Goal: Information Seeking & Learning: Learn about a topic

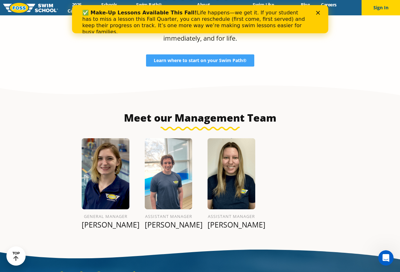
scroll to position [681, 0]
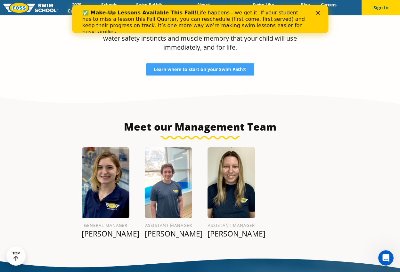
click at [115, 167] on img at bounding box center [106, 182] width 48 height 71
click at [92, 229] on p "[PERSON_NAME]" at bounding box center [106, 233] width 48 height 9
click at [99, 229] on p "[PERSON_NAME]" at bounding box center [106, 233] width 48 height 9
click at [113, 229] on p "[PERSON_NAME]" at bounding box center [106, 233] width 48 height 9
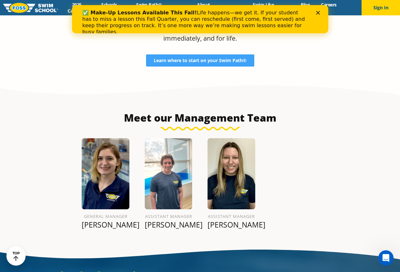
scroll to position [663, 0]
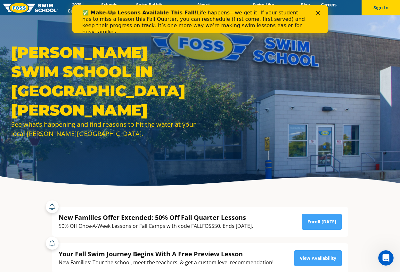
click at [319, 13] on icon "Close" at bounding box center [317, 13] width 4 height 4
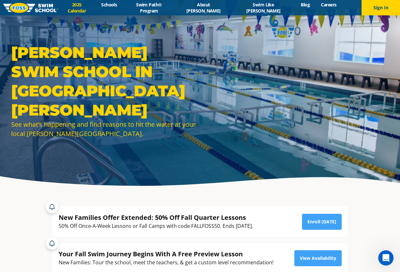
click at [96, 7] on link "2025 Calendar" at bounding box center [77, 8] width 38 height 12
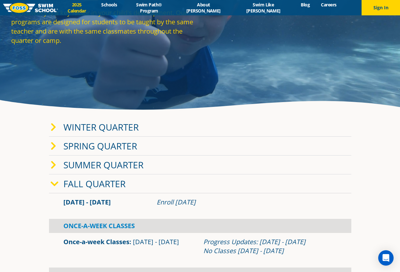
scroll to position [96, 0]
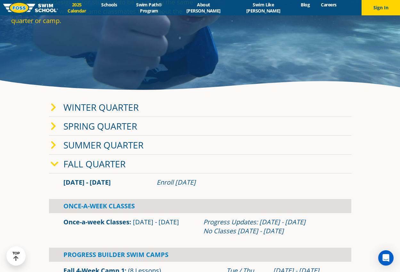
click at [81, 165] on link "Fall Quarter" at bounding box center [94, 164] width 62 height 12
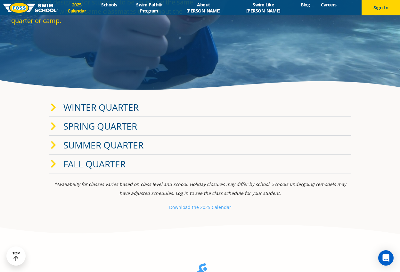
click at [81, 165] on link "Fall Quarter" at bounding box center [94, 164] width 62 height 12
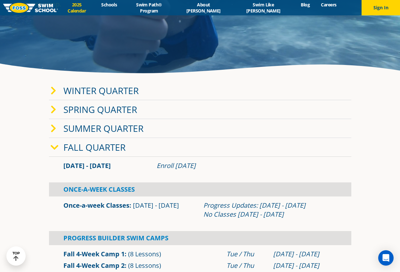
scroll to position [128, 0]
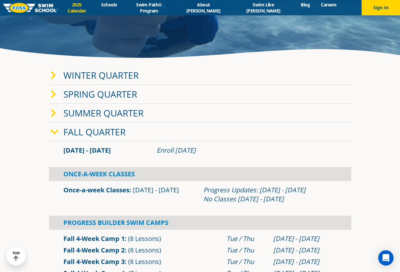
click at [104, 174] on div "Once-A-Week Classes" at bounding box center [200, 174] width 302 height 14
click at [82, 190] on link "Once-a-week Classes" at bounding box center [96, 190] width 66 height 9
